Goal: Navigation & Orientation: Find specific page/section

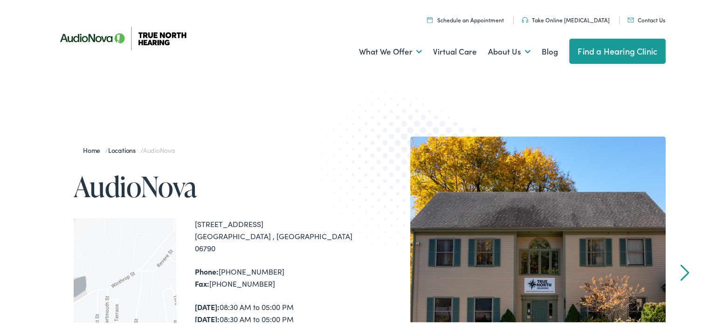
click at [707, 26] on div "Menu Close Schedule an Appointment Take Online Hearing Test Contact Us Find a H…" at bounding box center [358, 37] width 716 height 75
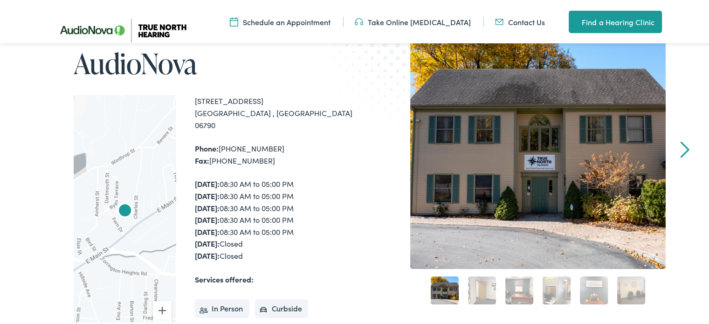
scroll to position [121, 0]
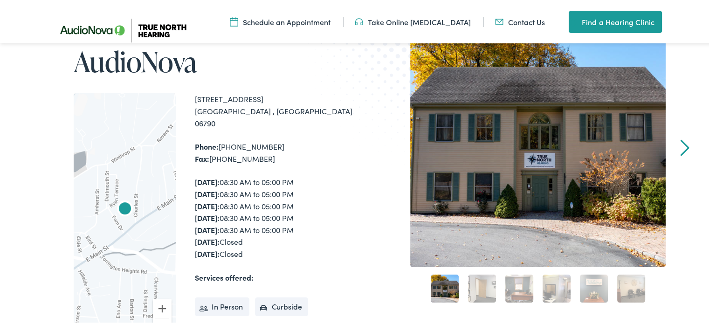
click at [447, 20] on link "Take Online [MEDICAL_DATA]" at bounding box center [413, 20] width 116 height 10
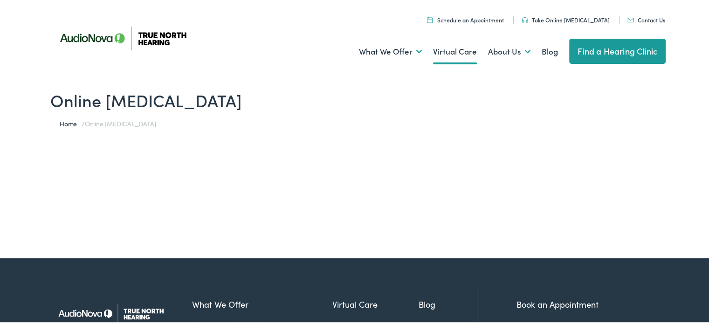
click at [454, 60] on link "Virtual Care" at bounding box center [455, 50] width 44 height 35
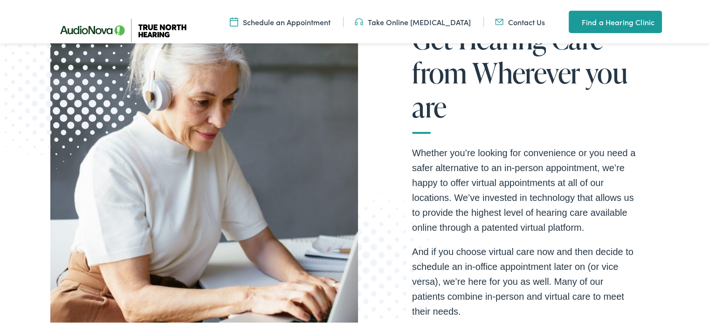
scroll to position [176, 0]
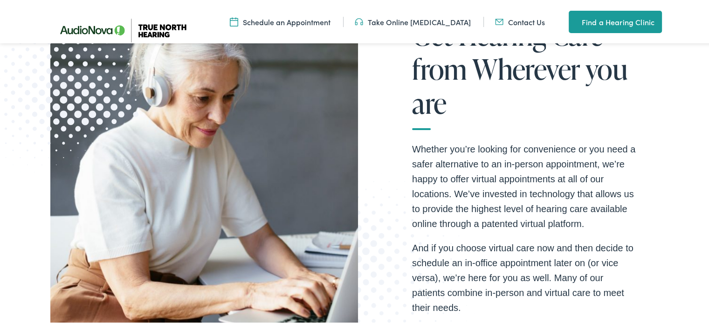
click at [708, 71] on div "Get Hearing Care from Wherever you are Whether you’re looking for convenience o…" at bounding box center [358, 170] width 716 height 469
drag, startPoint x: 707, startPoint y: 71, endPoint x: 705, endPoint y: 96, distance: 24.9
click at [705, 96] on div "Get Hearing Care from Wherever you are Whether you’re looking for convenience o…" at bounding box center [358, 170] width 716 height 469
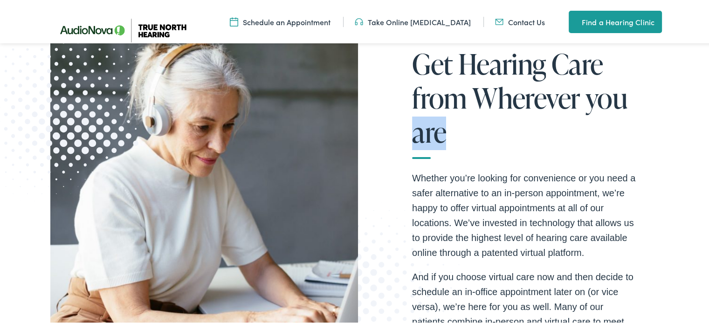
scroll to position [0, 0]
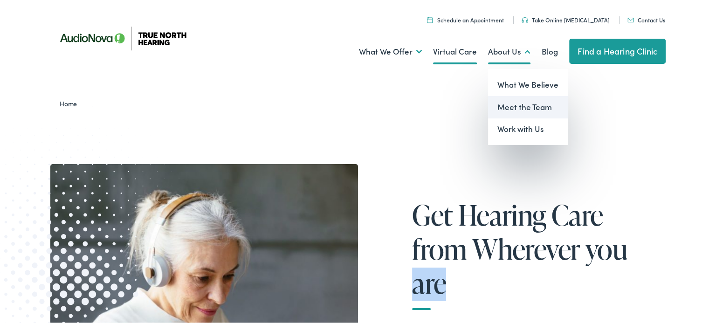
click at [510, 109] on link "Meet the Team" at bounding box center [528, 106] width 80 height 22
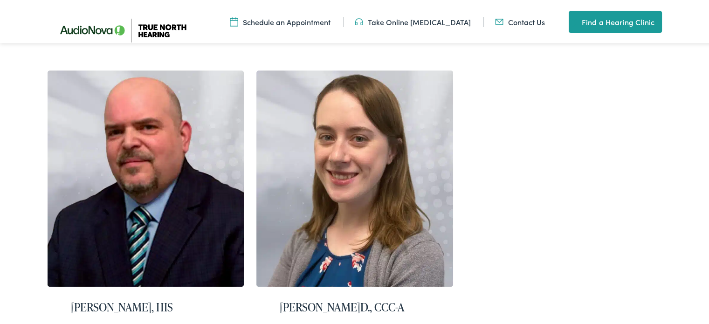
scroll to position [635, 0]
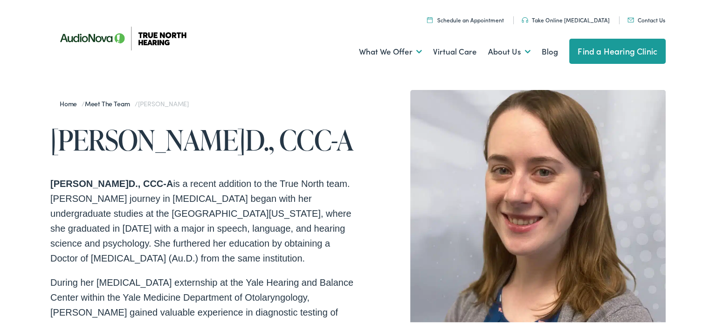
drag, startPoint x: 706, startPoint y: 0, endPoint x: 324, endPoint y: 15, distance: 382.2
click at [324, 15] on ul "Schedule an Appointment Take Online [MEDICAL_DATA] Contact Us Find a Hearing Cl…" at bounding box center [361, 17] width 622 height 13
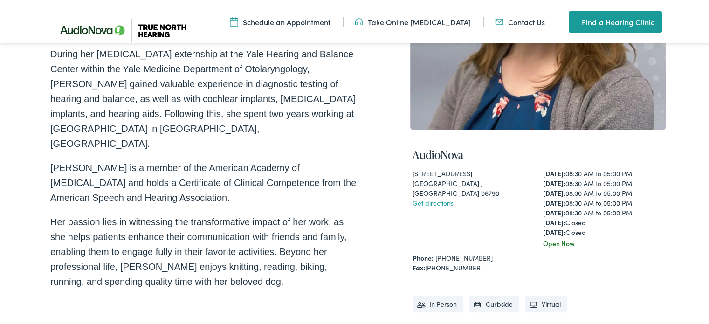
scroll to position [314, 0]
